Goal: Book appointment/travel/reservation

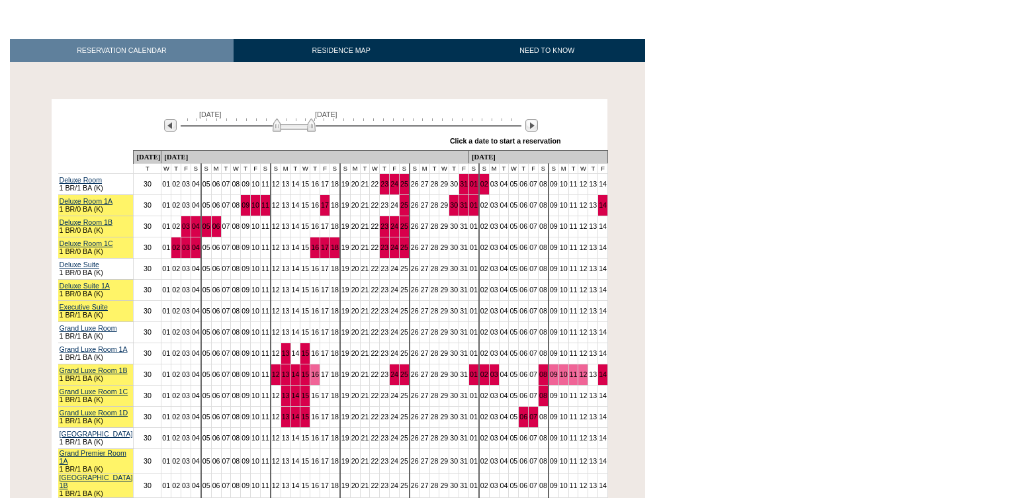
scroll to position [216, 0]
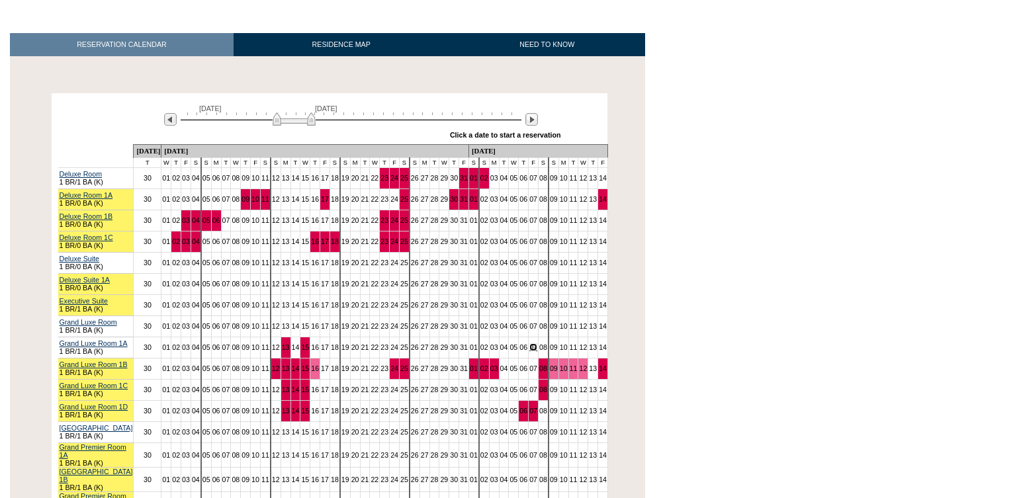
click at [529, 343] on link "07" at bounding box center [533, 347] width 8 height 8
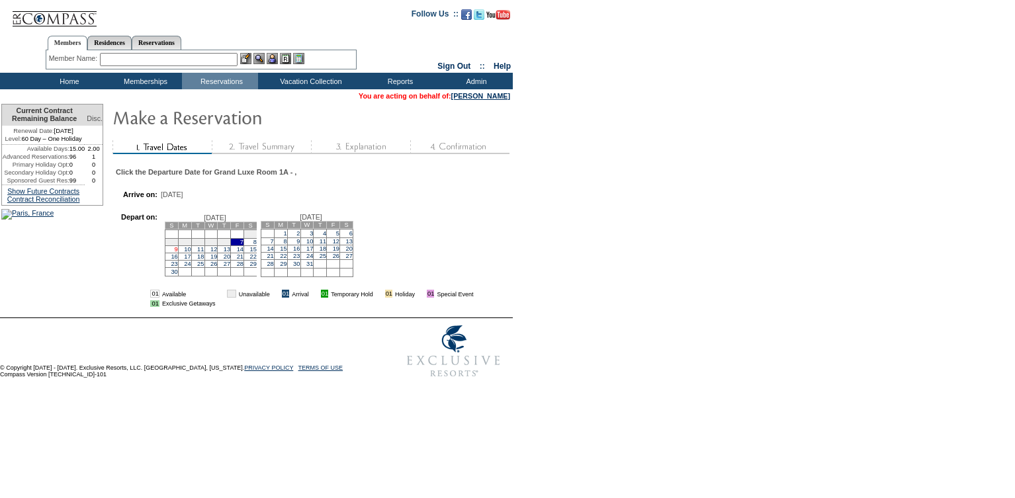
click at [178, 253] on link "9" at bounding box center [176, 249] width 3 height 7
